Goal: Task Accomplishment & Management: Manage account settings

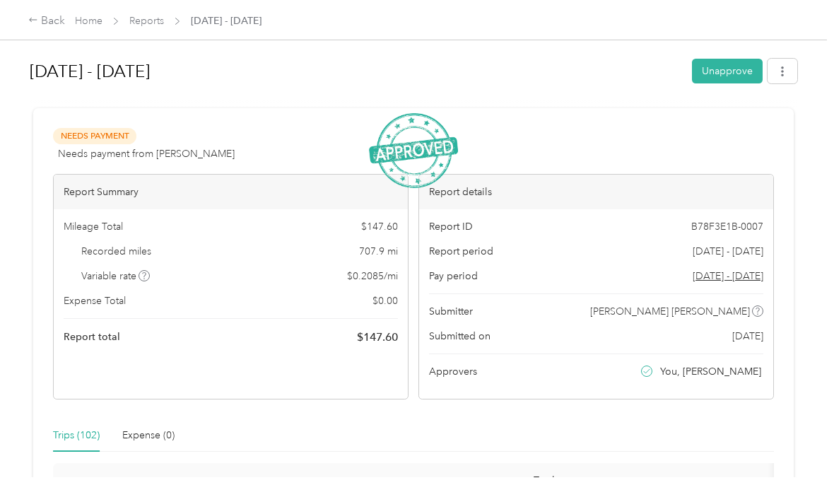
click at [44, 9] on div "Back Home Reports [DATE] - [DATE]" at bounding box center [417, 20] width 834 height 40
click at [50, 20] on div "Back" at bounding box center [46, 21] width 37 height 17
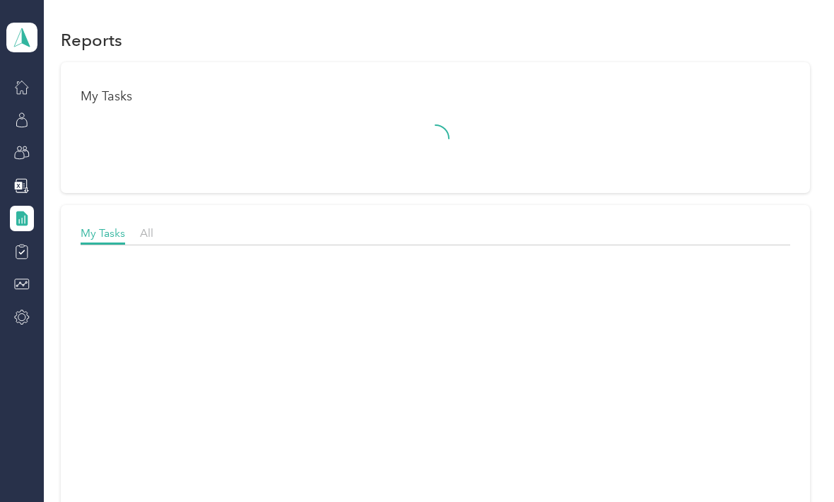
scroll to position [47, 0]
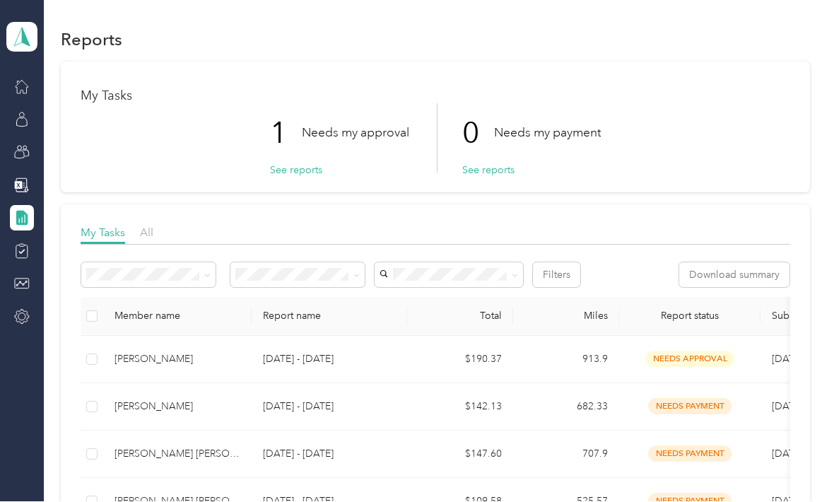
click at [351, 124] on p "Needs my approval" at bounding box center [355, 133] width 107 height 18
click at [355, 104] on div "1 Needs my approval" at bounding box center [339, 133] width 139 height 59
click at [350, 124] on p "Needs my approval" at bounding box center [355, 133] width 107 height 18
click at [191, 352] on div "[PERSON_NAME]" at bounding box center [178, 360] width 126 height 16
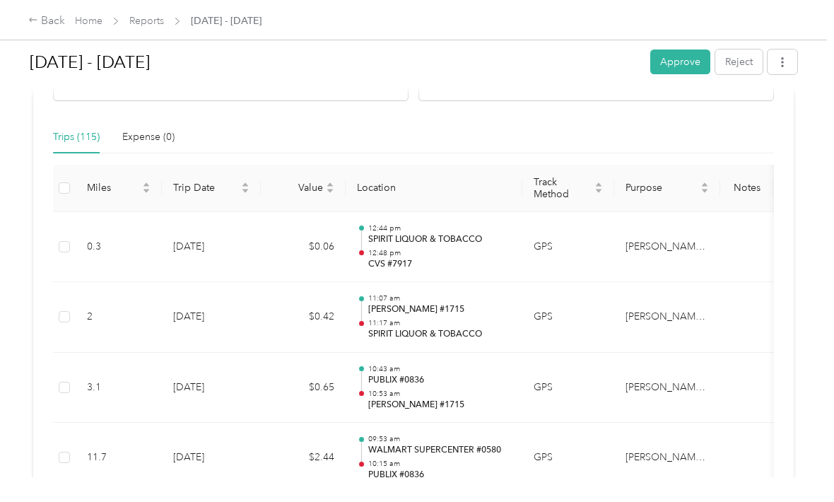
scroll to position [300, 0]
click at [602, 228] on td "GPS" at bounding box center [569, 246] width 92 height 71
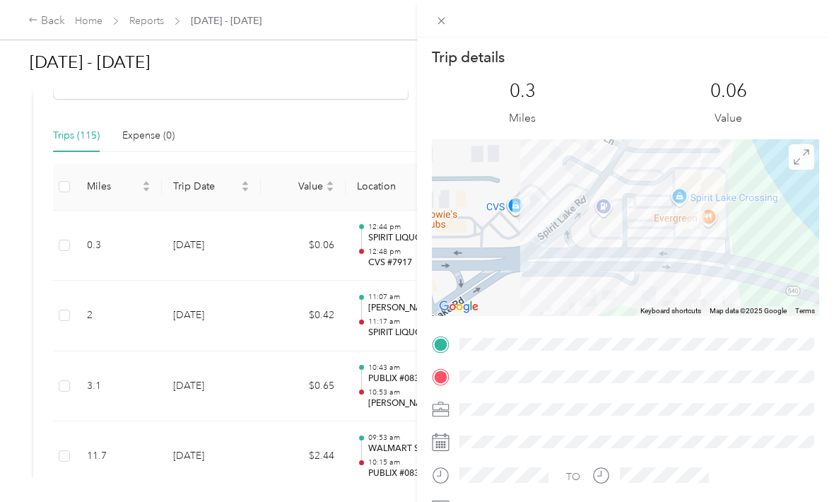
click at [433, 37] on div "Trip details This trip cannot be edited because it is either under review, appr…" at bounding box center [625, 288] width 417 height 502
click at [432, 37] on div at bounding box center [625, 18] width 417 height 37
click at [443, 17] on icon at bounding box center [442, 21] width 12 height 12
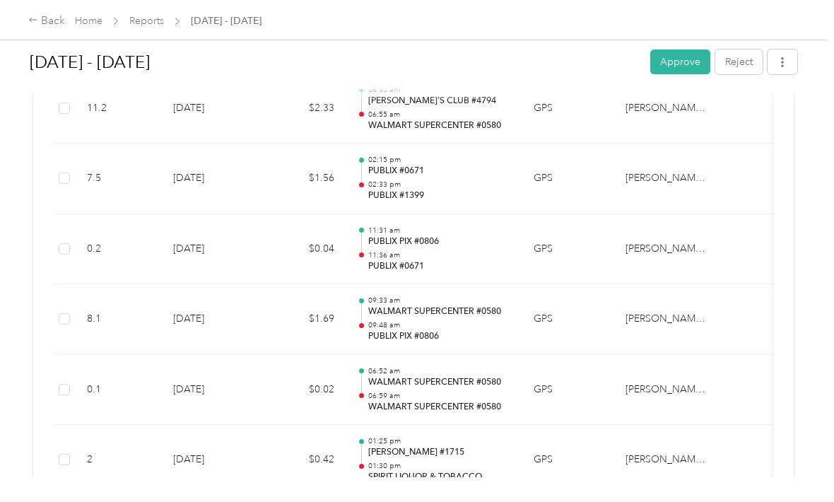
scroll to position [3393, 0]
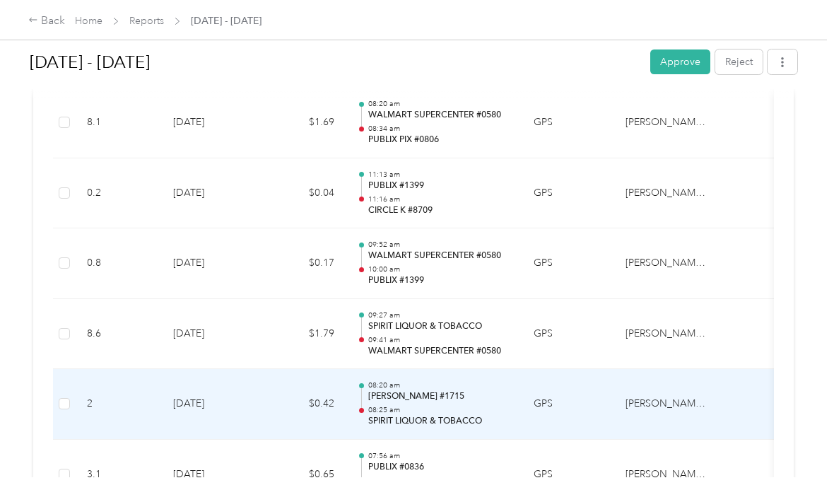
click at [596, 369] on td "GPS" at bounding box center [569, 404] width 92 height 71
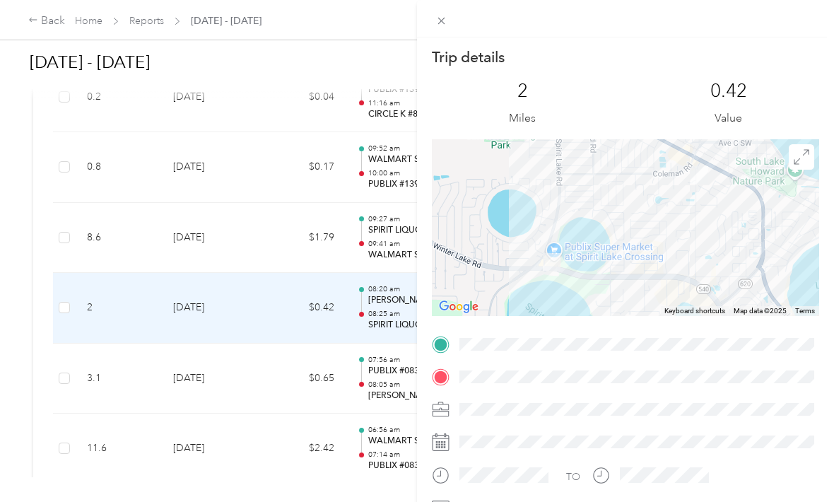
scroll to position [5797, 0]
click at [442, 21] on icon at bounding box center [441, 21] width 7 height 7
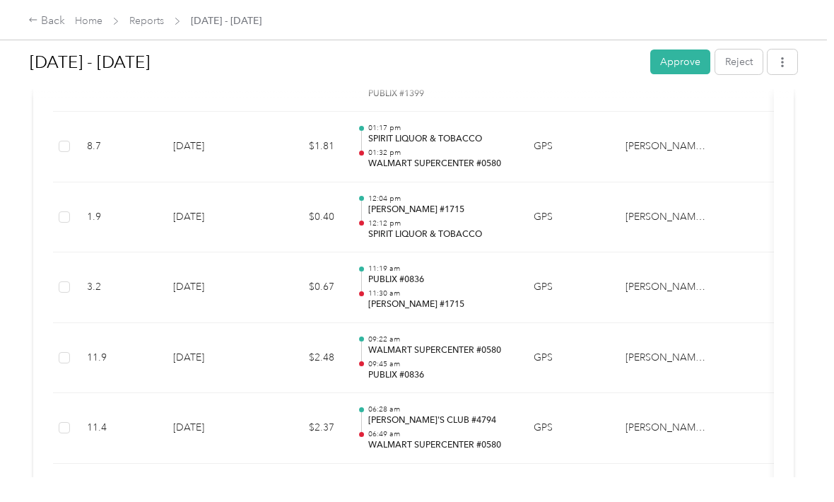
scroll to position [8068, 0]
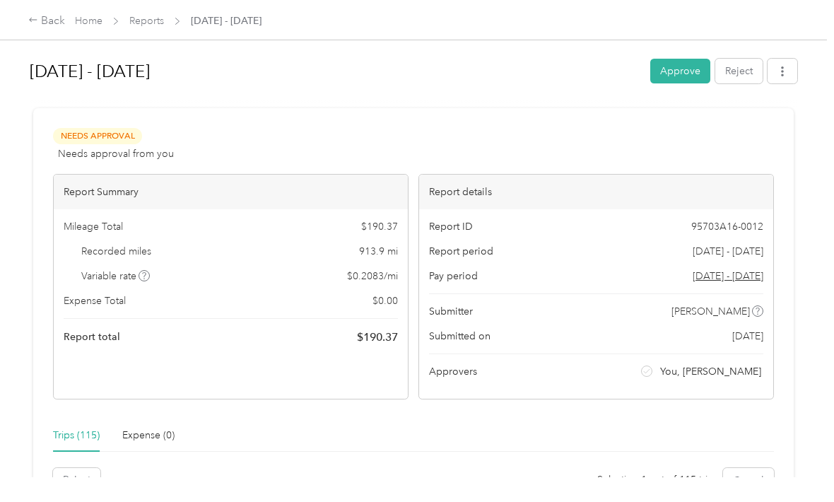
scroll to position [0, 0]
click at [795, 64] on button "button" at bounding box center [783, 71] width 30 height 25
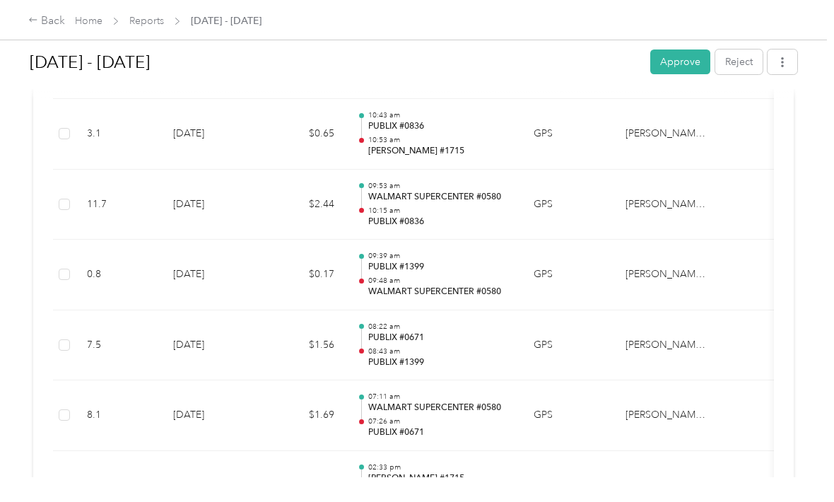
scroll to position [635, 0]
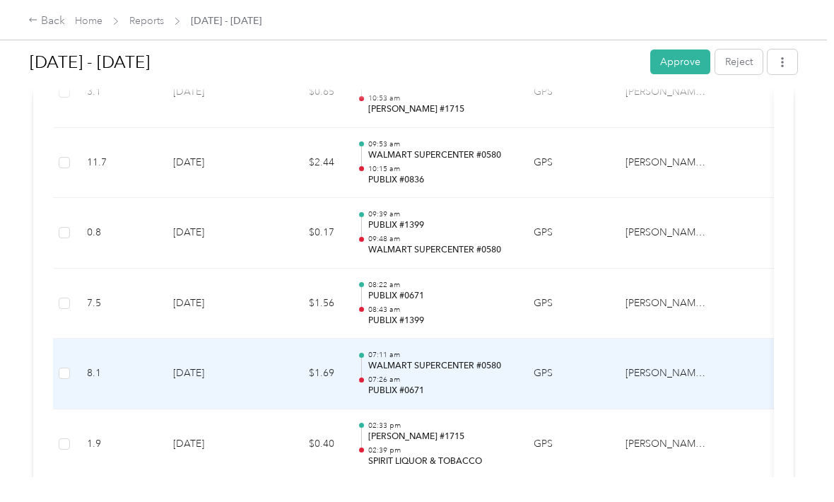
click at [577, 379] on td "GPS" at bounding box center [569, 374] width 92 height 71
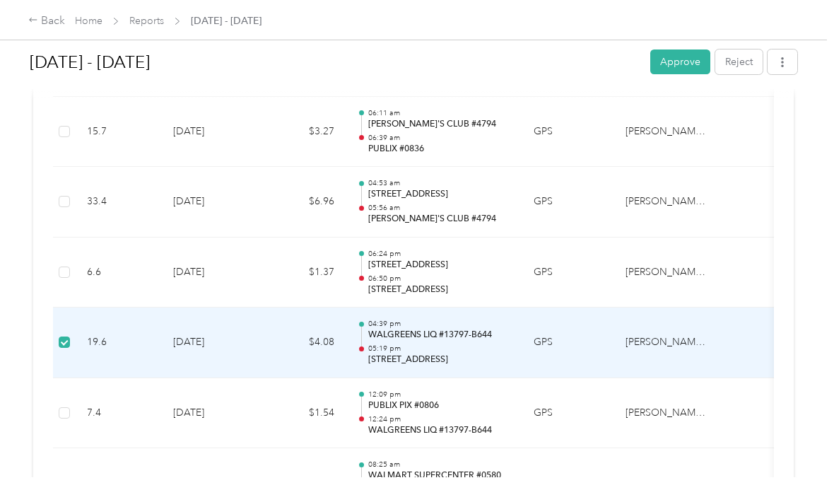
scroll to position [7136, 0]
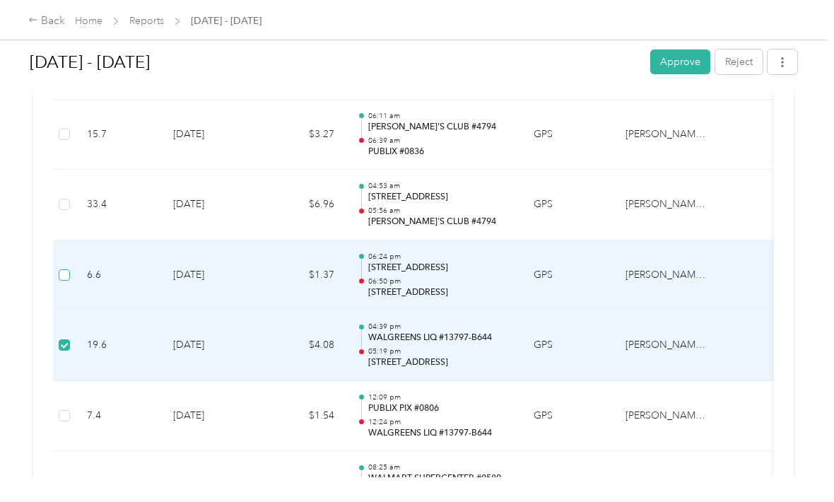
click at [69, 267] on label at bounding box center [64, 275] width 11 height 16
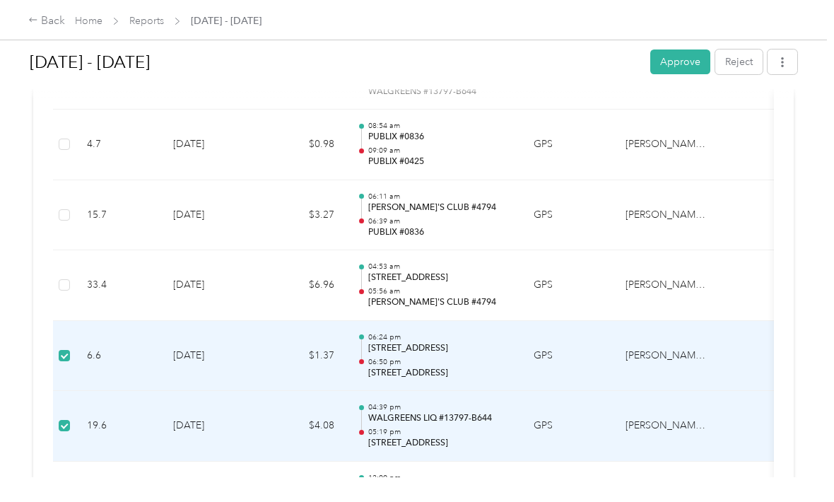
scroll to position [7051, 0]
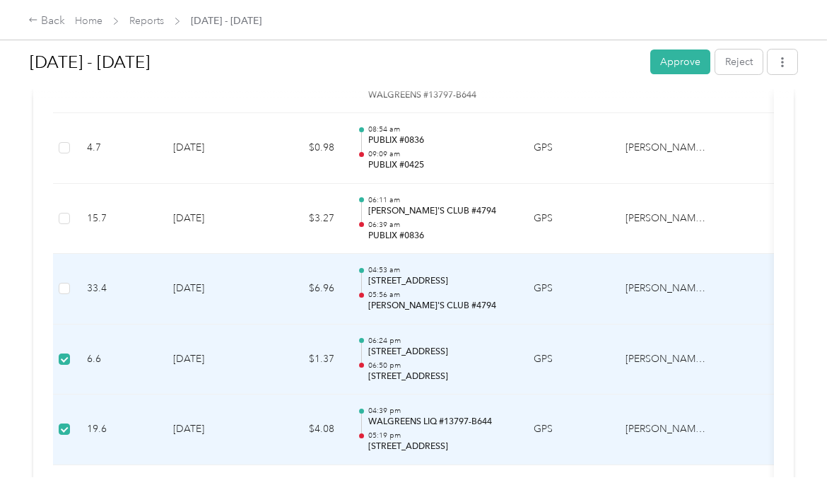
click at [57, 254] on td at bounding box center [64, 289] width 23 height 71
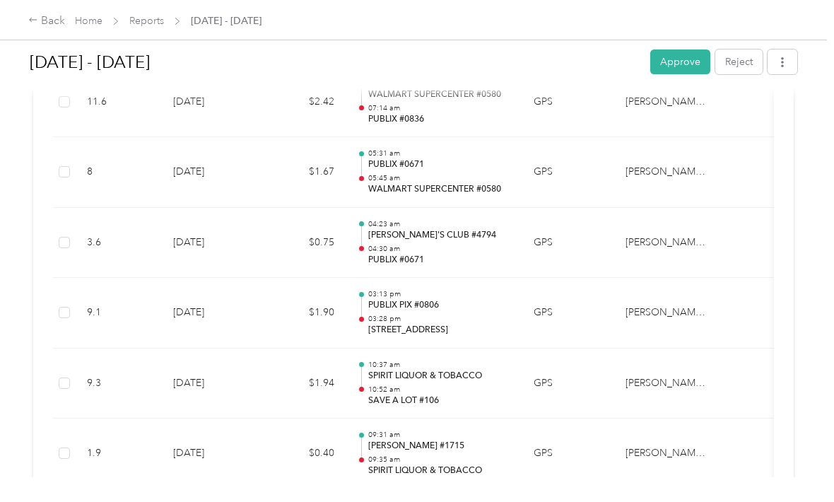
scroll to position [6175, 0]
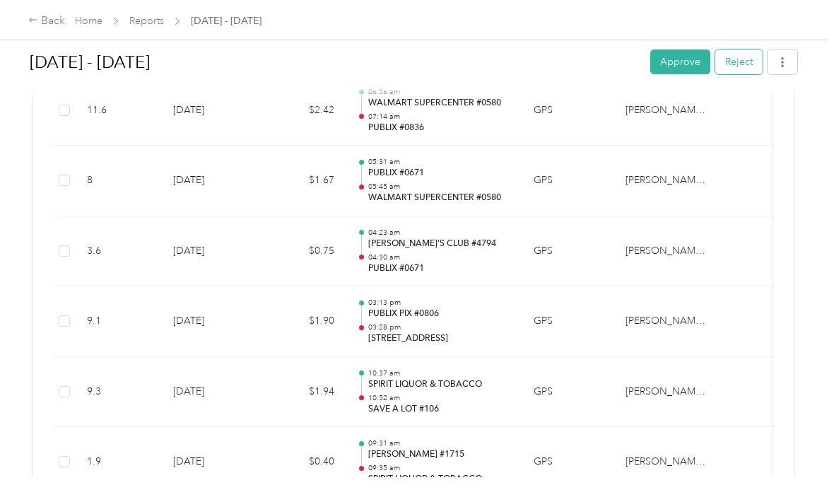
click at [746, 57] on button "Reject" at bounding box center [739, 61] width 47 height 25
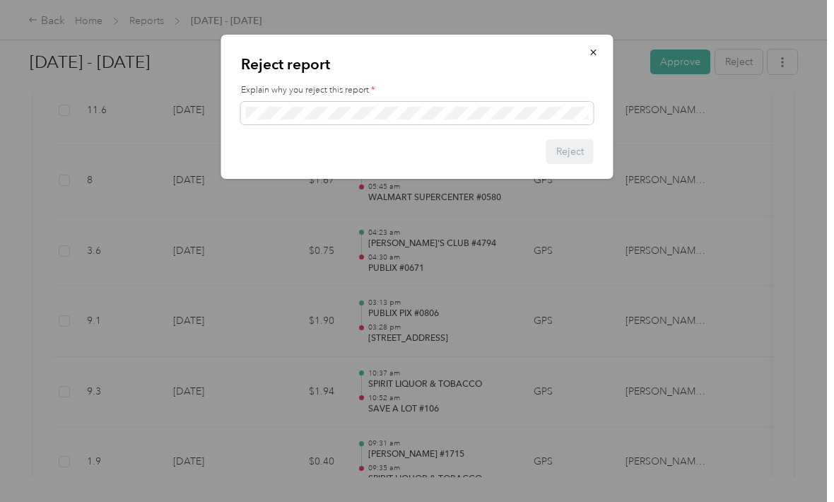
click at [389, 96] on div "Explain why you reject this report *" at bounding box center [417, 104] width 353 height 40
click at [566, 163] on button "Reject" at bounding box center [570, 151] width 47 height 25
click at [566, 162] on button "Reject" at bounding box center [563, 151] width 62 height 25
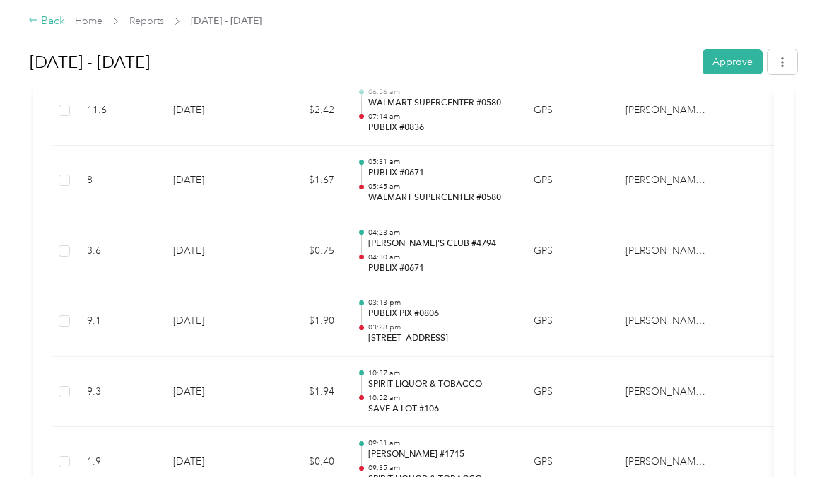
click at [40, 17] on div "Back" at bounding box center [46, 21] width 37 height 17
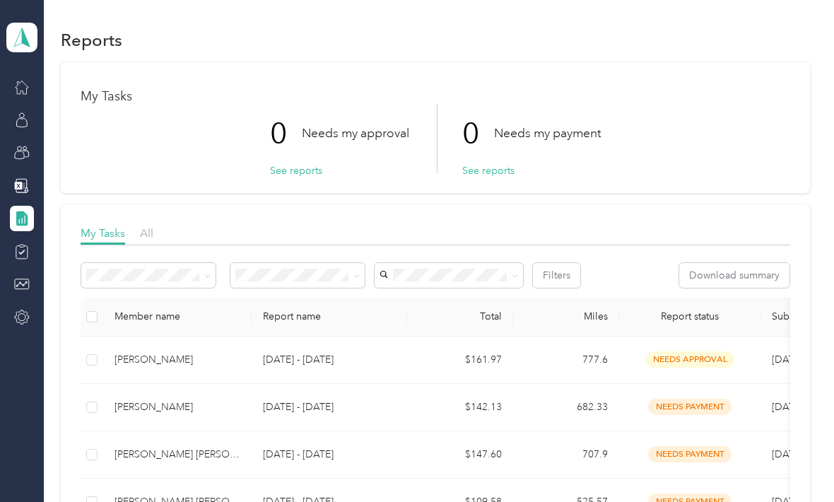
click at [190, 352] on div "[PERSON_NAME]" at bounding box center [178, 360] width 126 height 16
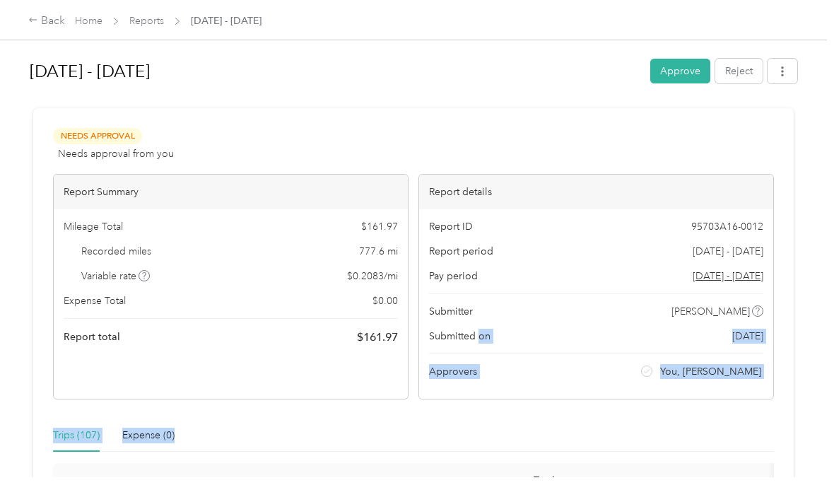
click at [530, 128] on div "Needs Approval Needs approval from you View activity & comments" at bounding box center [413, 145] width 721 height 34
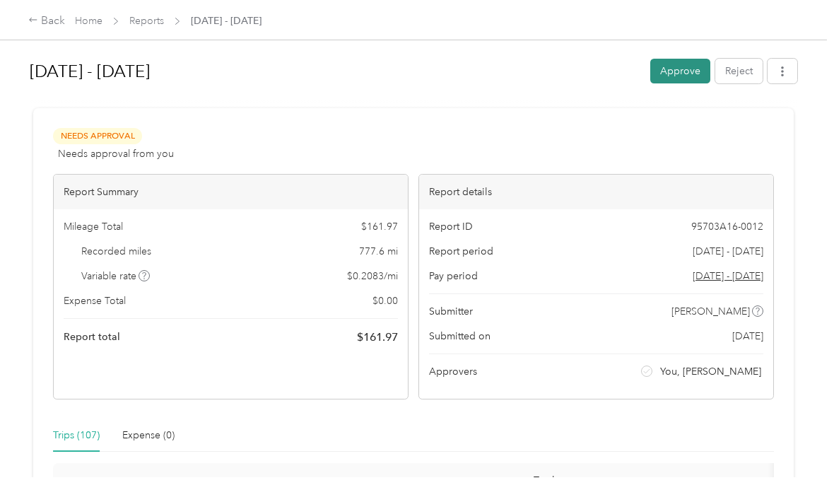
click at [689, 69] on button "Approve" at bounding box center [680, 71] width 60 height 25
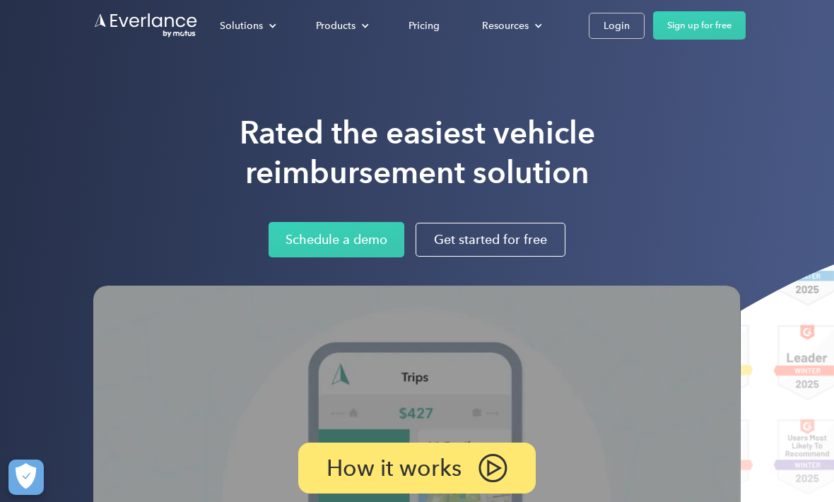
scroll to position [0, 4]
